Goal: Check status

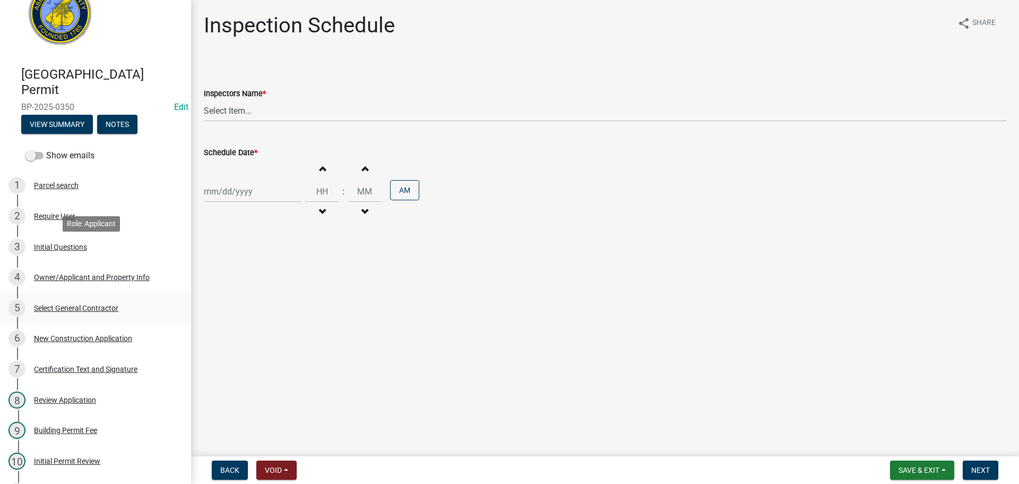
scroll to position [159, 0]
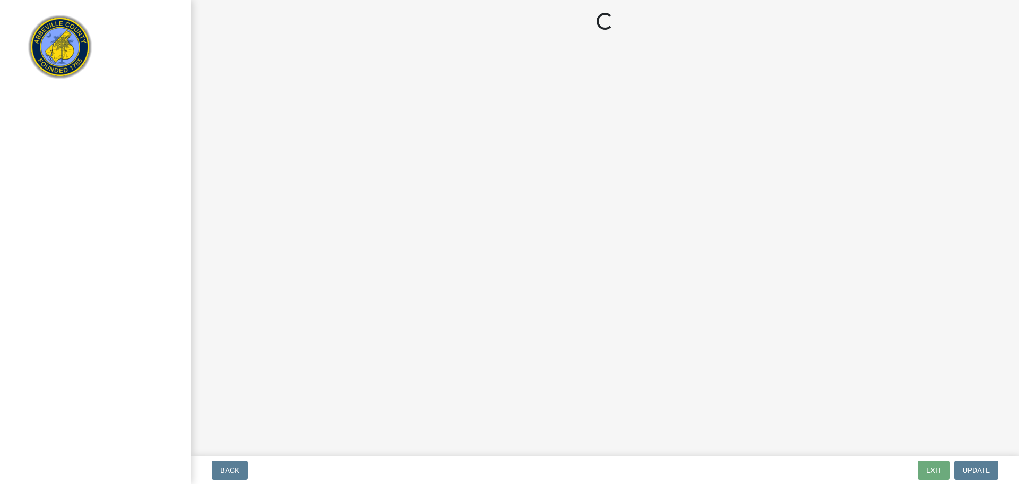
select select "3: 3"
